Goal: Find contact information: Find contact information

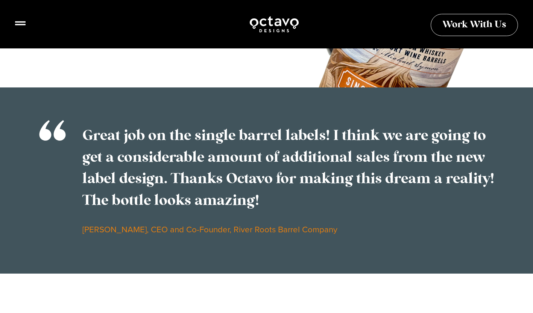
scroll to position [1015, 0]
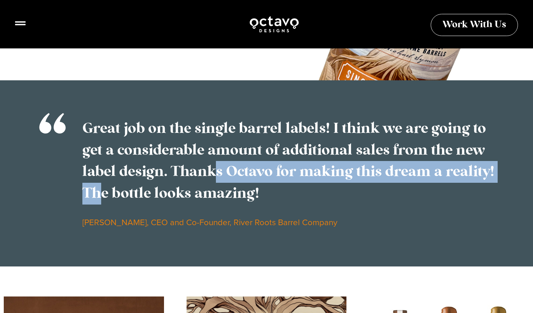
drag, startPoint x: 175, startPoint y: 173, endPoint x: 480, endPoint y: 173, distance: 304.8
click at [480, 173] on p "Great job on the single barrel labels! I think we are going to get a considerab…" at bounding box center [288, 161] width 413 height 86
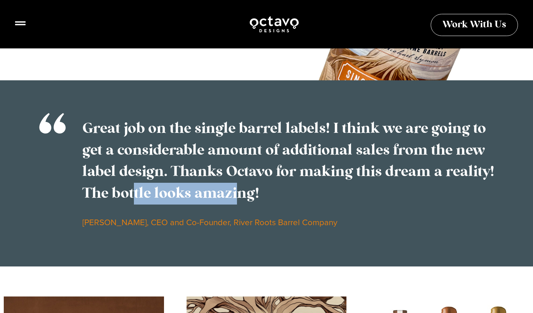
drag, startPoint x: 110, startPoint y: 192, endPoint x: 205, endPoint y: 192, distance: 94.7
click at [205, 192] on p "Great job on the single barrel labels! I think we are going to get a considerab…" at bounding box center [288, 161] width 413 height 86
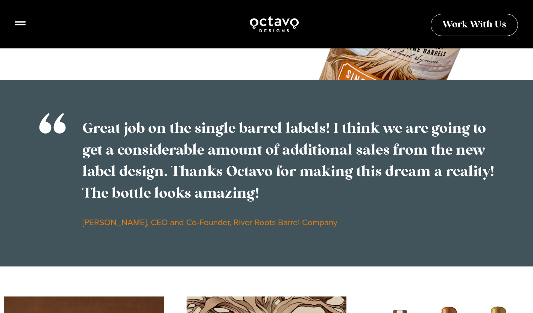
drag, startPoint x: 205, startPoint y: 192, endPoint x: 230, endPoint y: 197, distance: 26.2
click at [230, 197] on p "Great job on the single barrel labels! I think we are going to get a considerab…" at bounding box center [288, 161] width 413 height 86
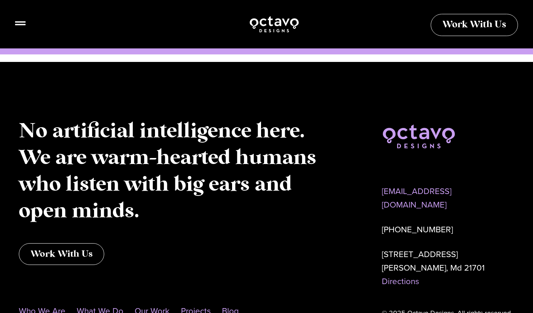
scroll to position [2214, 0]
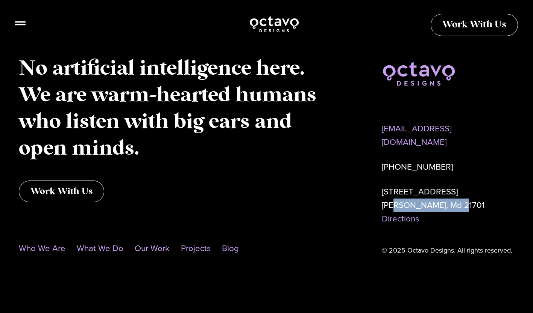
drag, startPoint x: 393, startPoint y: 198, endPoint x: 454, endPoint y: 199, distance: 60.5
click at [454, 199] on p "[STREET_ADDRESS] Directions" at bounding box center [447, 205] width 132 height 41
drag, startPoint x: 454, startPoint y: 199, endPoint x: 461, endPoint y: 199, distance: 7.5
click at [461, 199] on p "[STREET_ADDRESS] Directions" at bounding box center [447, 205] width 132 height 41
click at [439, 197] on p "[STREET_ADDRESS] Directions" at bounding box center [447, 205] width 132 height 41
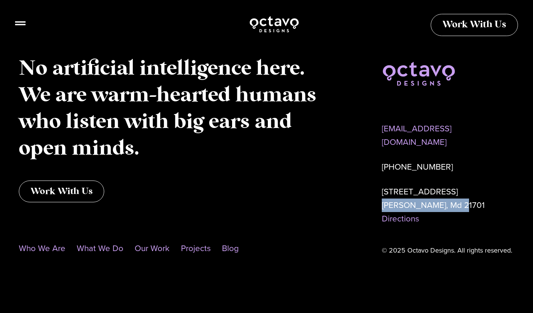
drag, startPoint x: 456, startPoint y: 199, endPoint x: 381, endPoint y: 198, distance: 74.4
click at [381, 198] on div "[EMAIL_ADDRESS][DOMAIN_NAME] [PHONE_NUMBER] [STREET_ADDRESS] Directions © 2025 …" at bounding box center [448, 157] width 140 height 210
copy p "[PERSON_NAME], Md 21701"
